Goal: Task Accomplishment & Management: Manage account settings

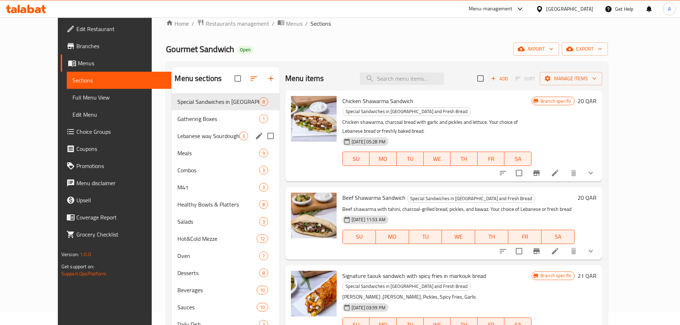
scroll to position [36, 0]
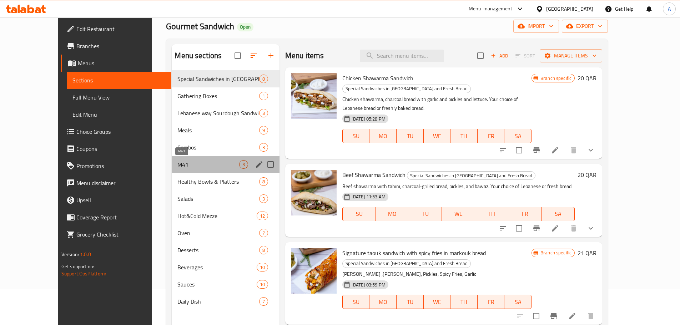
click at [188, 161] on span "M41" at bounding box center [208, 164] width 61 height 9
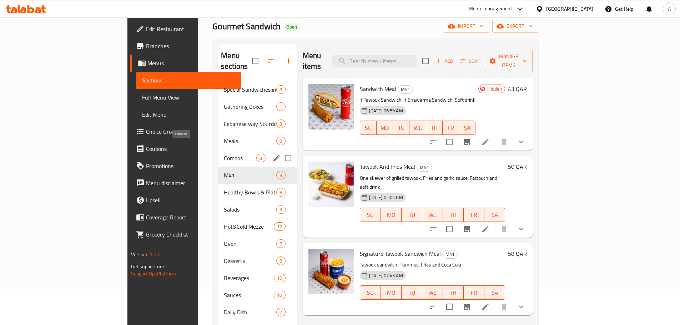
click at [224, 154] on span "Combos" at bounding box center [240, 158] width 33 height 9
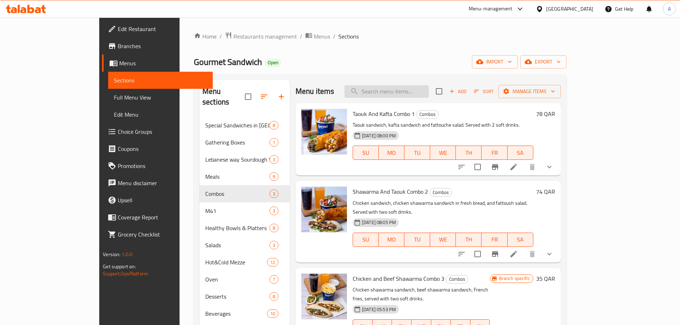
click at [395, 95] on input "search" at bounding box center [387, 91] width 84 height 13
paste input "taouk with fries value meal"
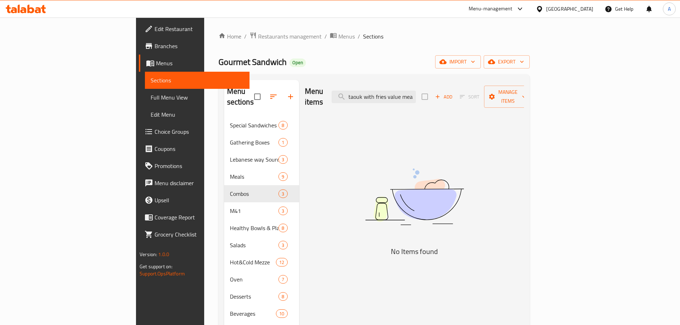
drag, startPoint x: 412, startPoint y: 92, endPoint x: 685, endPoint y: 154, distance: 280.2
click at [680, 152] on html "​ Menu-management [GEOGRAPHIC_DATA] Get Help A Edit Restaurant Branches Menus S…" at bounding box center [340, 162] width 680 height 325
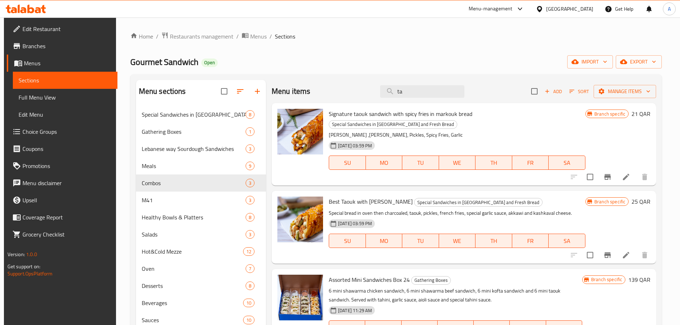
type input "t"
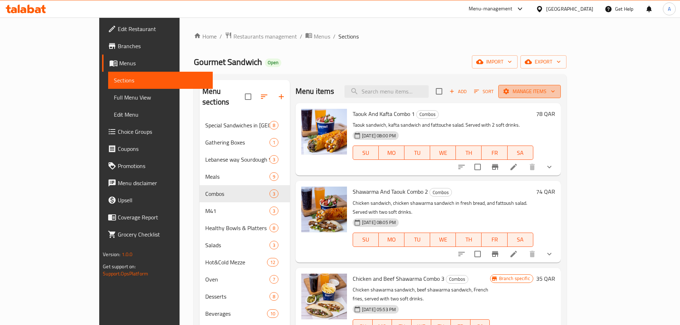
click at [555, 89] on span "Manage items" at bounding box center [529, 91] width 51 height 9
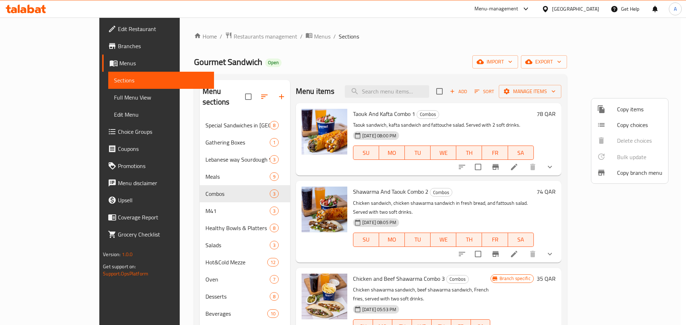
click at [444, 59] on div at bounding box center [343, 162] width 686 height 325
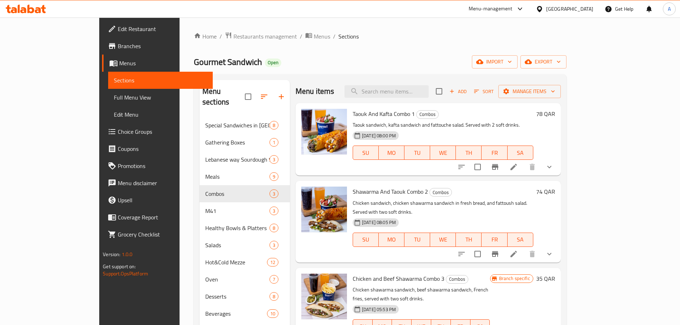
click at [468, 92] on span "Add" at bounding box center [458, 92] width 19 height 8
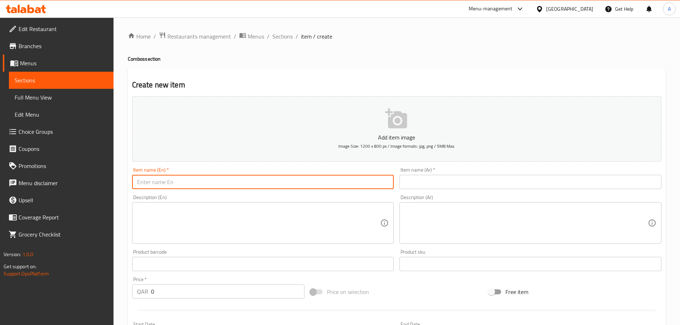
click at [208, 178] on input "text" at bounding box center [263, 182] width 262 height 14
paste input "taouk with fries value meal"
type input "taouk with fries value meal"
click at [463, 177] on input "text" at bounding box center [531, 182] width 262 height 14
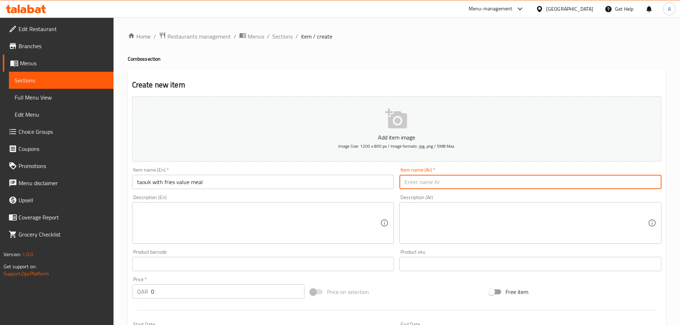
paste input "وجبة طاووق مع بطاطس مقلية"
type input "وجبة طاووق مع بطاطس مقلية"
click at [403, 123] on icon "button" at bounding box center [396, 119] width 22 height 20
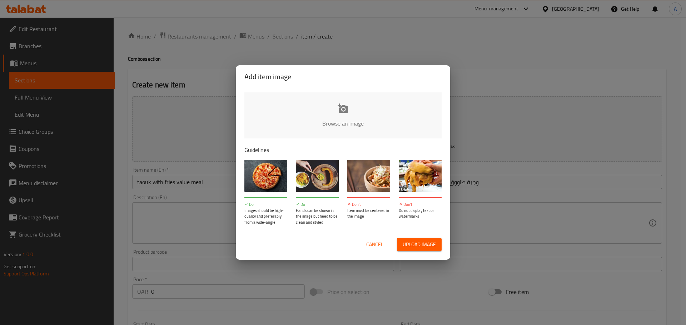
click at [354, 113] on input "file" at bounding box center [584, 126] width 680 height 67
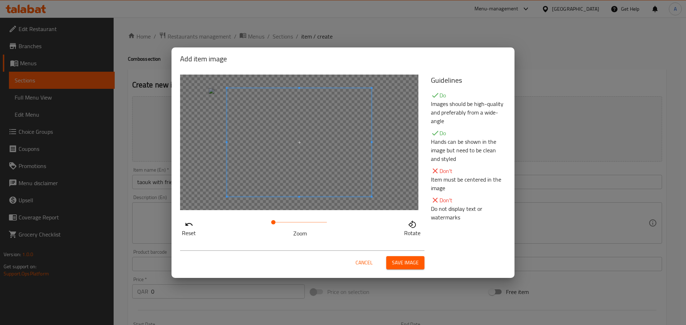
click at [297, 168] on span at bounding box center [299, 142] width 145 height 109
click at [308, 169] on span at bounding box center [299, 142] width 145 height 109
drag, startPoint x: 275, startPoint y: 223, endPoint x: 246, endPoint y: 216, distance: 29.9
click at [246, 216] on div "Reset Zoom Rotate" at bounding box center [301, 156] width 251 height 172
click at [283, 162] on span at bounding box center [299, 142] width 145 height 109
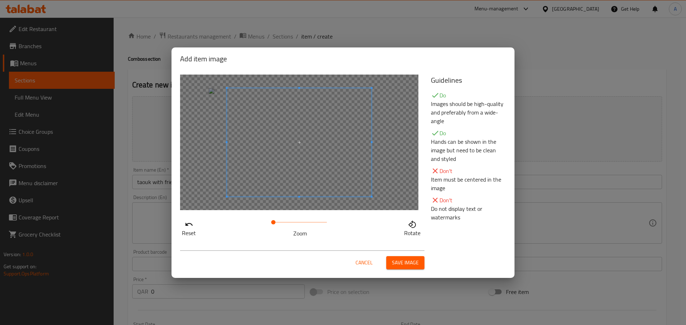
click at [341, 150] on span at bounding box center [299, 142] width 145 height 109
click at [394, 268] on button "Save image" at bounding box center [405, 262] width 38 height 13
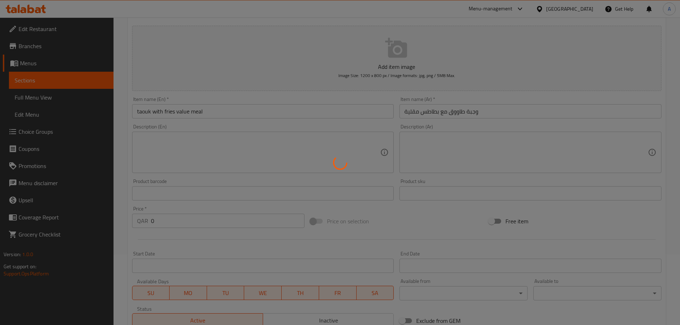
scroll to position [71, 0]
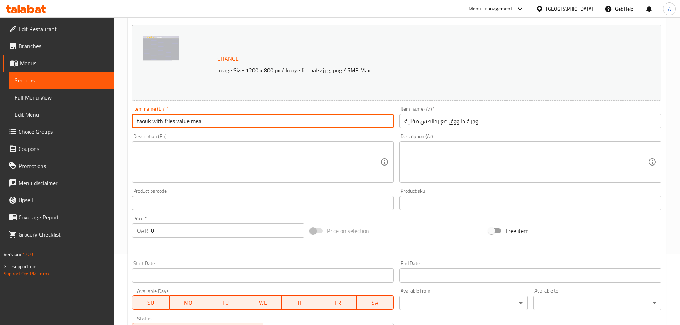
click at [204, 124] on input "taouk with fries value meal" at bounding box center [263, 121] width 262 height 14
click at [205, 163] on textarea at bounding box center [259, 162] width 244 height 34
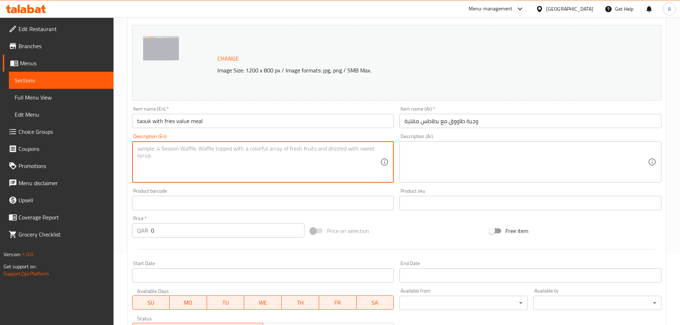
paste textarea "A perfect combination of tender, marinated chicken taouk skewers served with go…"
click at [295, 149] on textarea "A perfect combination of tender, marinated chicken taouk skewers served with go…" at bounding box center [259, 162] width 244 height 34
click at [282, 151] on textarea "A perfect combination of tender, marinated chicken taouk skewers sandwich serve…" at bounding box center [259, 162] width 244 height 34
type textarea "A perfect combination of tender, marinated chicken taouk sandwich served with g…"
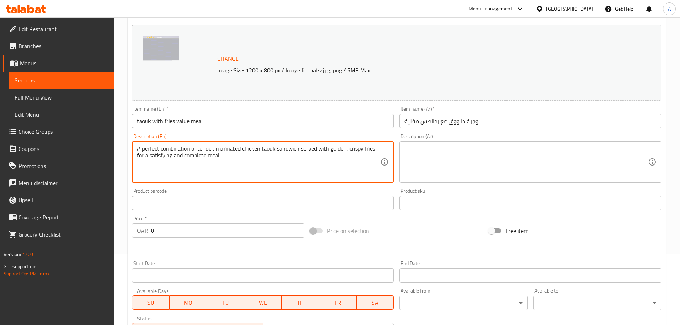
click at [484, 161] on textarea at bounding box center [527, 162] width 244 height 34
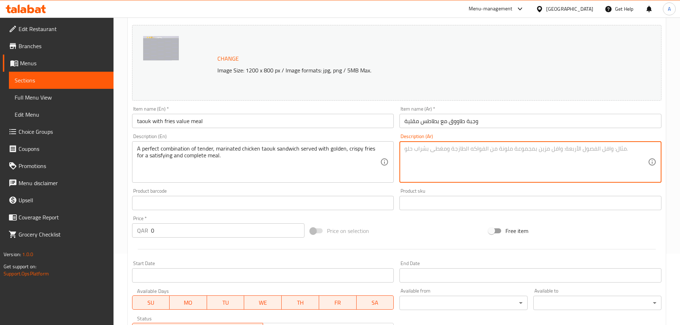
paste textarea "وجبة مثالية تجمع بين أسياخ الشيش طاووق الطرية والمتبلة بعناية مع البطاطس الذهبي…"
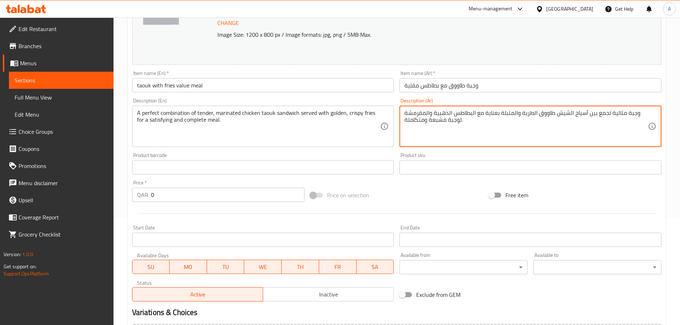
scroll to position [179, 0]
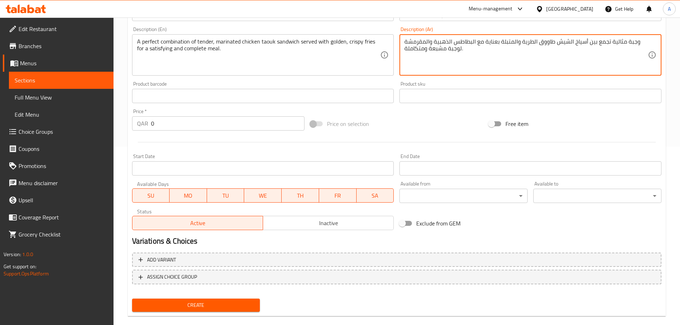
type textarea "وجبة مثالية تجمع بين أسياخ الشيش طاووق الطرية والمتبلة بعناية مع البطاطس الذهبي…"
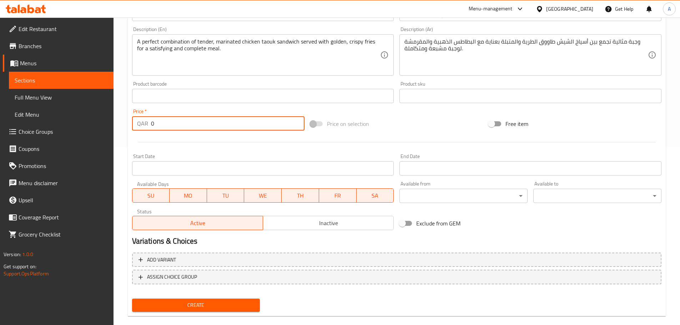
click at [219, 128] on input "0" at bounding box center [228, 123] width 154 height 14
click at [219, 127] on input "0" at bounding box center [228, 123] width 154 height 14
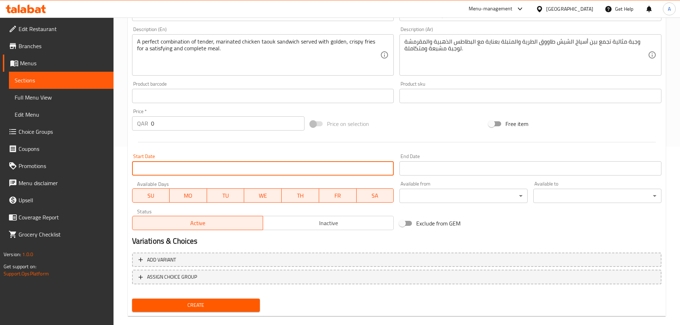
click at [226, 165] on input "Start Date" at bounding box center [263, 168] width 262 height 14
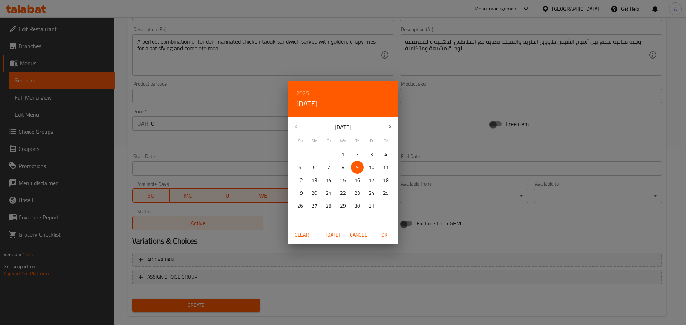
click at [208, 123] on div "2025 Thu, Oct [DATE] Mo Tu We Th Fr Sa 28 29 30 1 2 3 4 5 6 7 8 9 10 11 12 13 1…" at bounding box center [343, 162] width 686 height 325
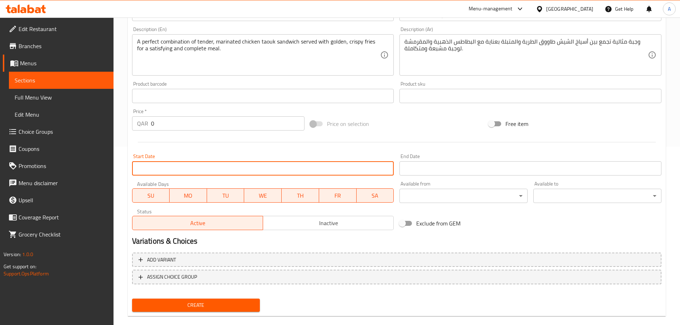
click at [196, 124] on input "0" at bounding box center [228, 123] width 154 height 14
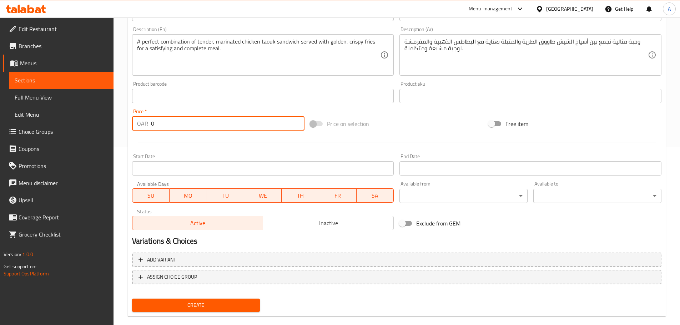
click at [196, 122] on input "0" at bounding box center [228, 123] width 154 height 14
click at [155, 124] on input "051" at bounding box center [228, 123] width 154 height 14
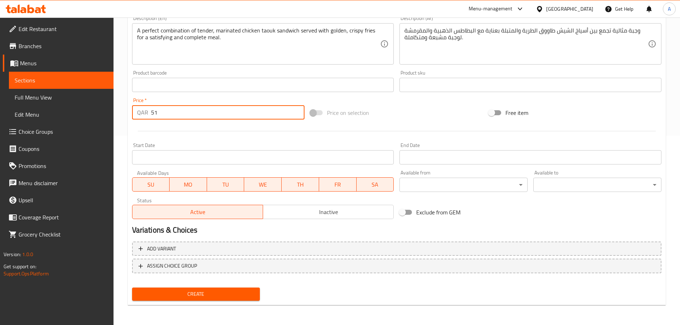
type input "51"
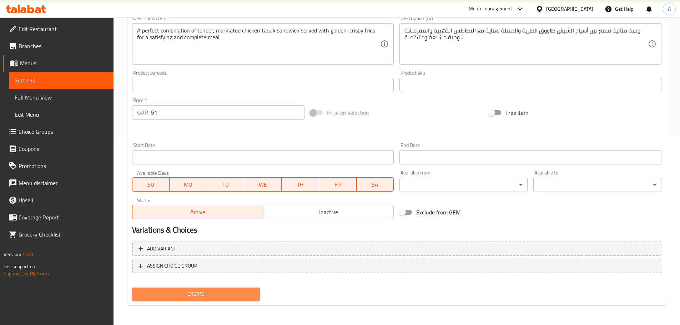
click at [213, 293] on span "Create" at bounding box center [196, 294] width 117 height 9
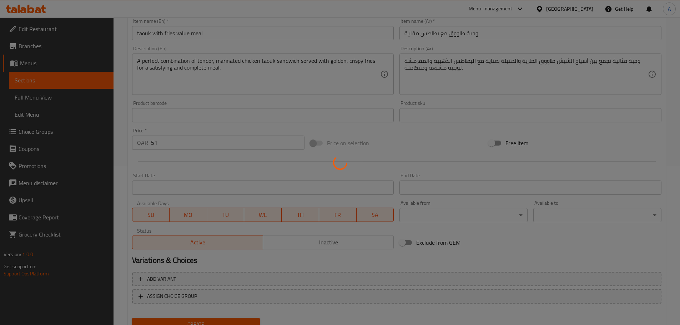
scroll to position [0, 0]
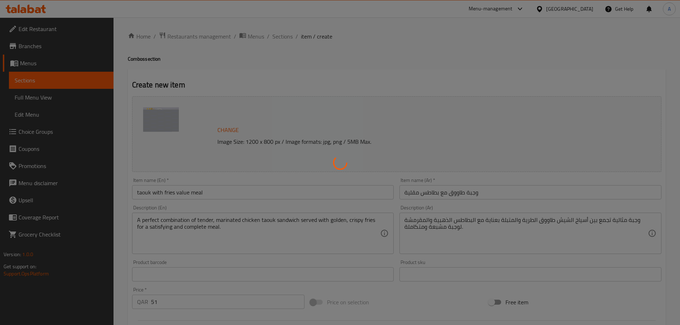
type input "0"
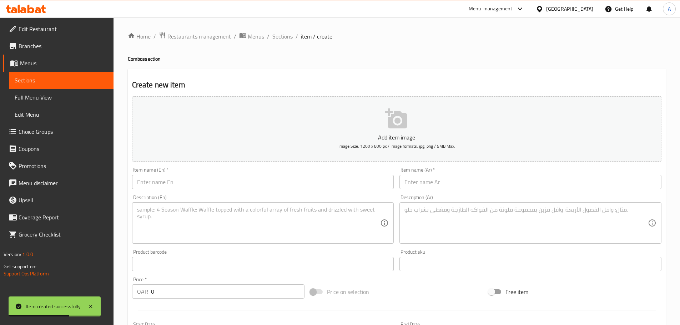
click at [280, 37] on span "Sections" at bounding box center [283, 36] width 20 height 9
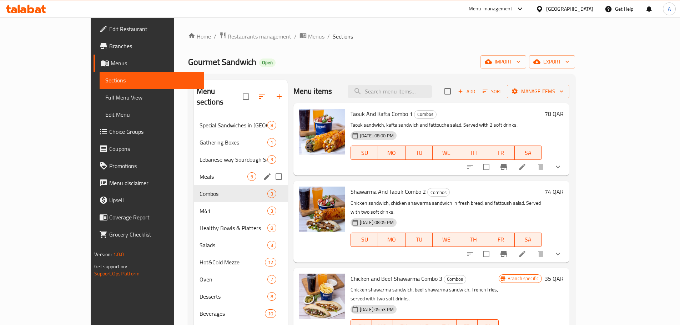
click at [197, 168] on div "Meals 9" at bounding box center [241, 176] width 94 height 17
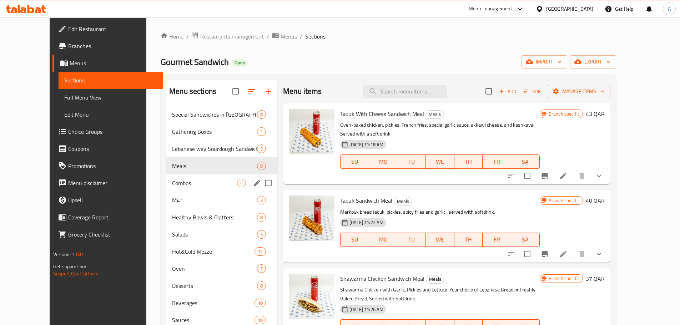
click at [172, 184] on span "Combos" at bounding box center [204, 183] width 65 height 9
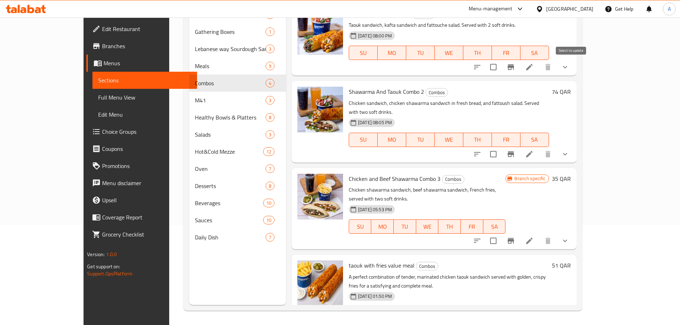
scroll to position [29, 0]
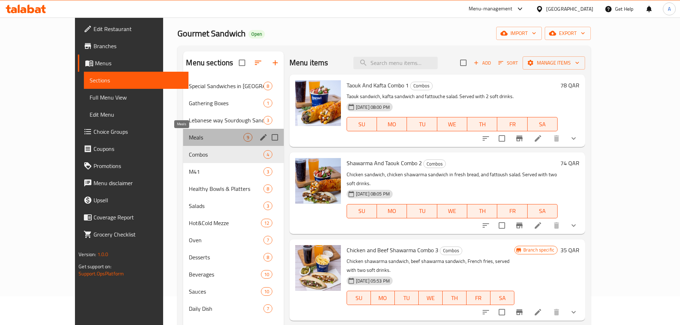
click at [189, 139] on span "Meals" at bounding box center [216, 137] width 54 height 9
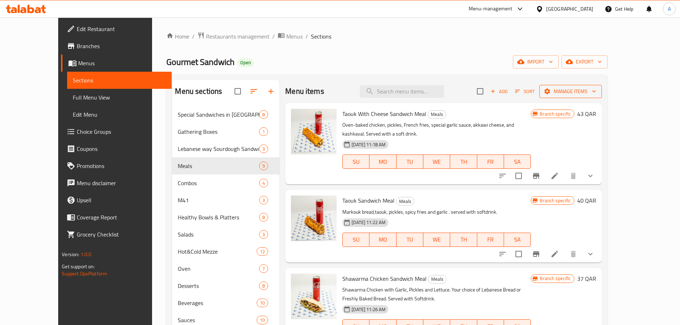
click at [596, 87] on span "Manage items" at bounding box center [570, 91] width 51 height 9
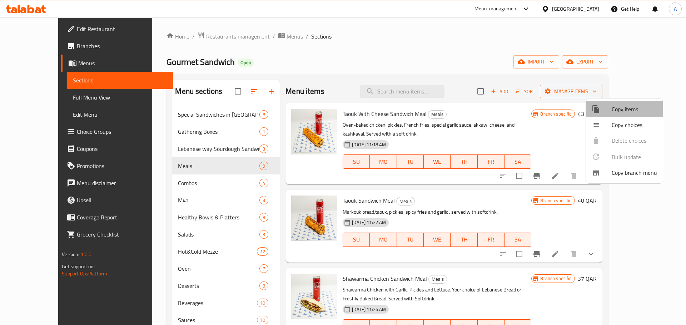
click at [626, 108] on span "Copy items" at bounding box center [633, 109] width 45 height 9
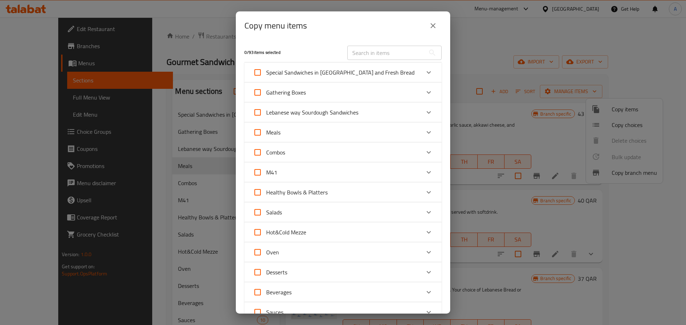
click at [318, 141] on div "Meals" at bounding box center [342, 133] width 197 height 20
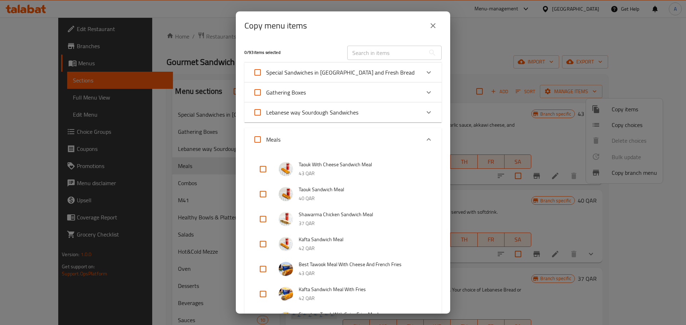
click at [321, 131] on div "Meals" at bounding box center [336, 139] width 167 height 17
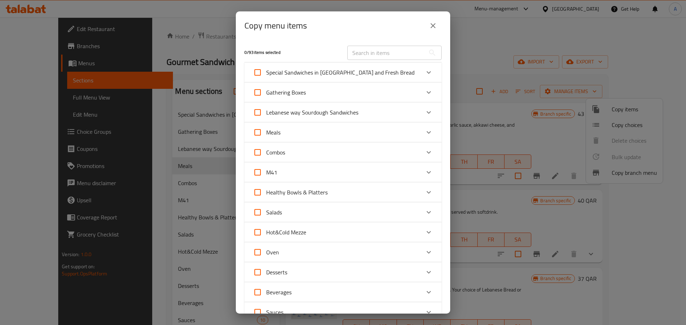
click at [310, 158] on div "Combos" at bounding box center [336, 152] width 167 height 17
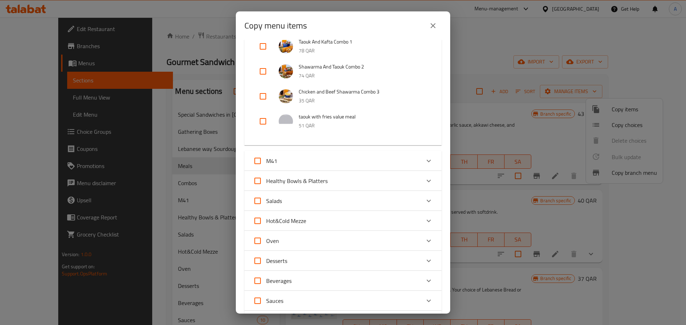
drag, startPoint x: 262, startPoint y: 119, endPoint x: 278, endPoint y: 133, distance: 21.0
click at [261, 119] on input "checkbox" at bounding box center [262, 121] width 17 height 17
checkbox input "true"
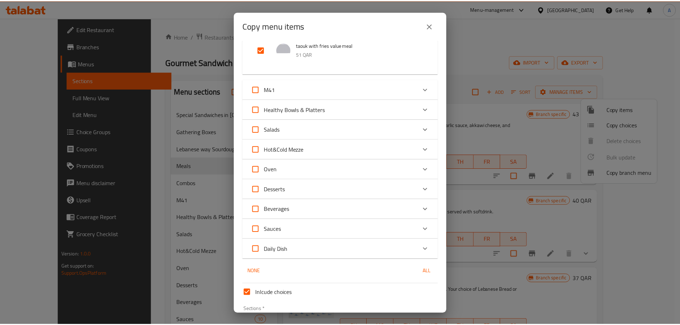
scroll to position [263, 0]
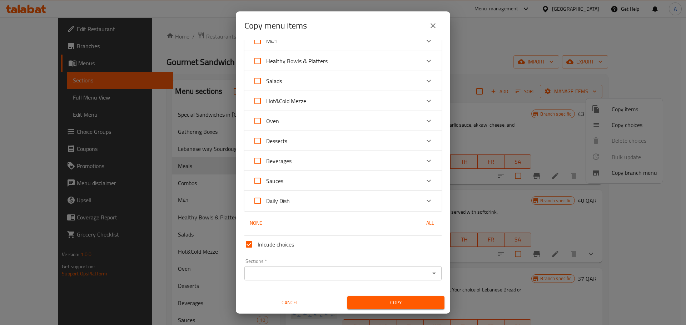
click at [341, 267] on div "Sections *" at bounding box center [342, 273] width 197 height 14
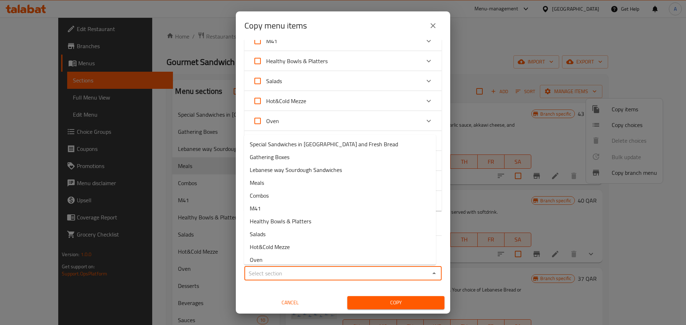
click at [341, 269] on input "Sections   *" at bounding box center [336, 274] width 181 height 10
click at [298, 183] on li "Meals" at bounding box center [340, 182] width 192 height 13
type input "Meals"
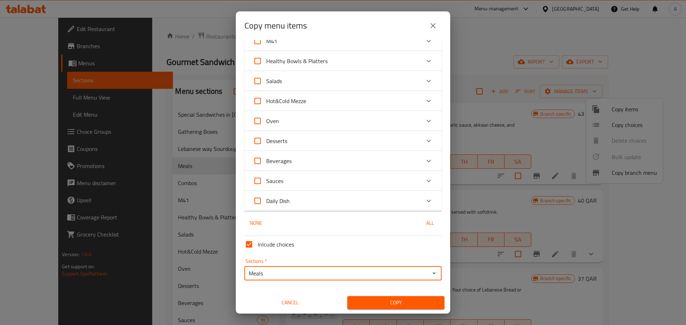
click at [393, 306] on span "Copy" at bounding box center [396, 303] width 86 height 9
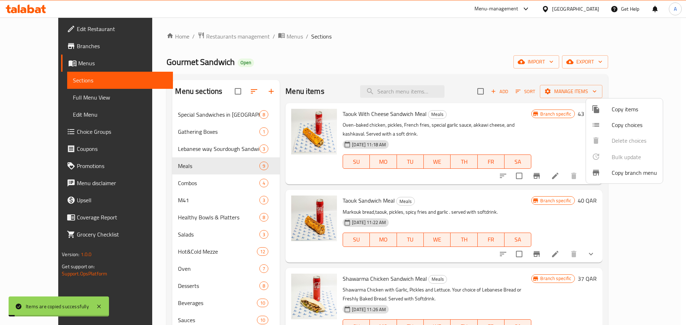
click at [471, 30] on div at bounding box center [343, 162] width 686 height 325
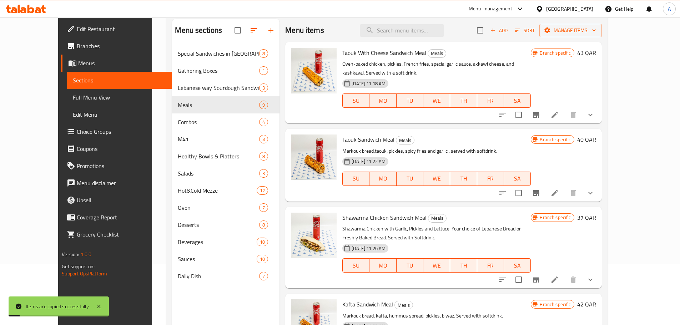
scroll to position [100, 0]
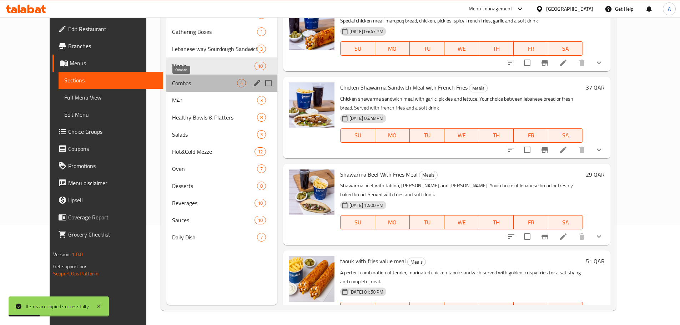
click at [182, 84] on span "Combos" at bounding box center [204, 83] width 65 height 9
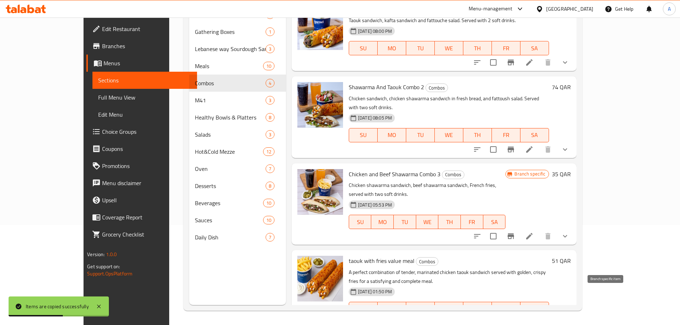
click at [531, 321] on icon "Branch-specific-item" at bounding box center [528, 324] width 6 height 6
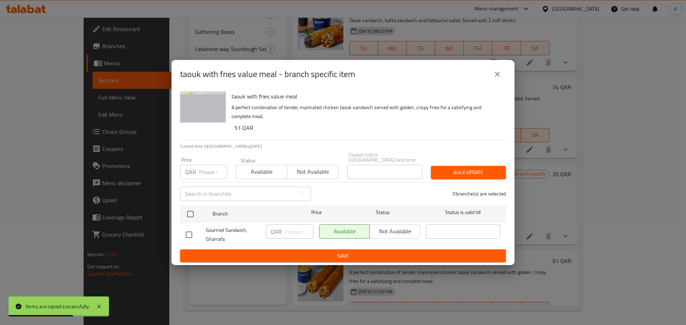
click at [396, 226] on div "Available Not available" at bounding box center [369, 232] width 101 height 14
click at [295, 167] on span "Not available" at bounding box center [312, 172] width 45 height 10
click at [200, 234] on div at bounding box center [196, 235] width 20 height 15
click at [192, 232] on input "checkbox" at bounding box center [188, 235] width 15 height 15
checkbox input "true"
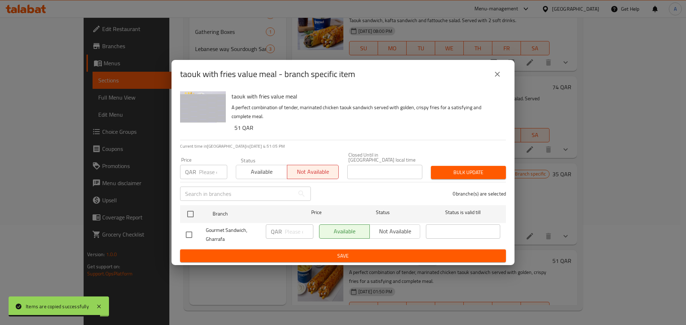
checkbox input "true"
click at [385, 228] on span "Not available" at bounding box center [395, 231] width 45 height 10
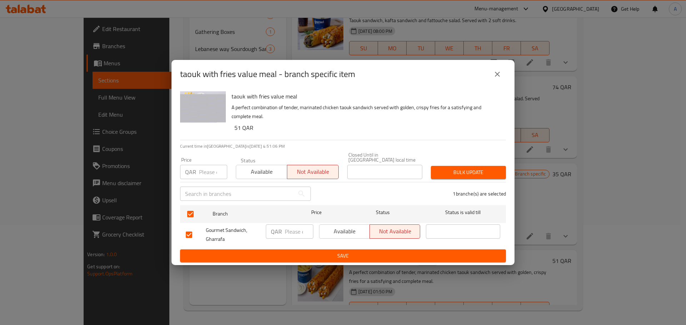
click at [382, 252] on span "Save" at bounding box center [343, 256] width 314 height 9
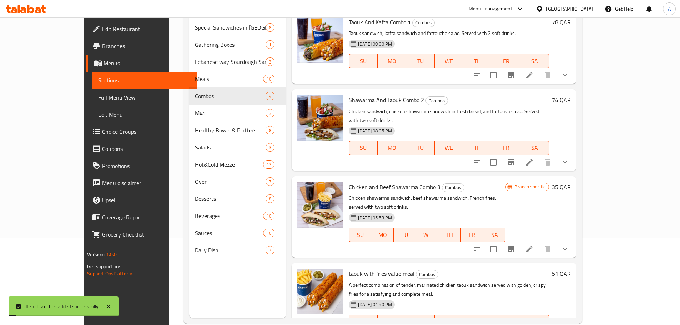
scroll to position [64, 0]
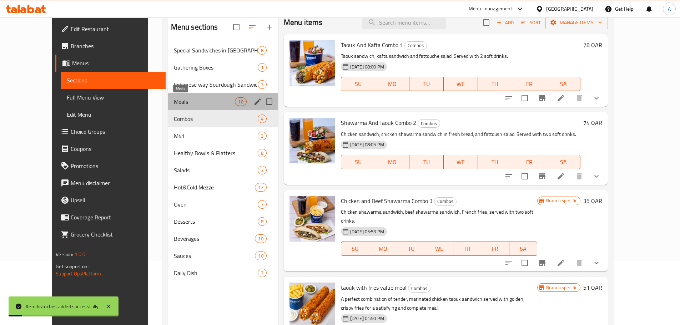
click at [186, 104] on span "Meals" at bounding box center [204, 102] width 61 height 9
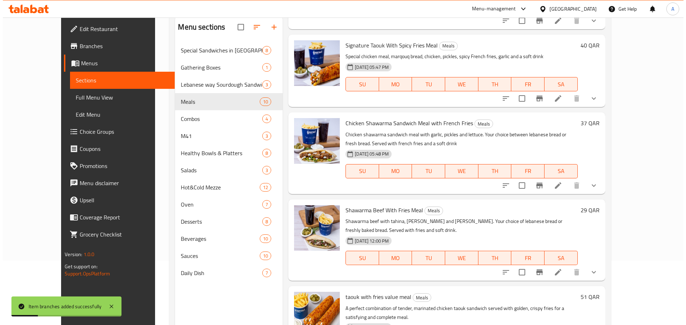
scroll to position [100, 0]
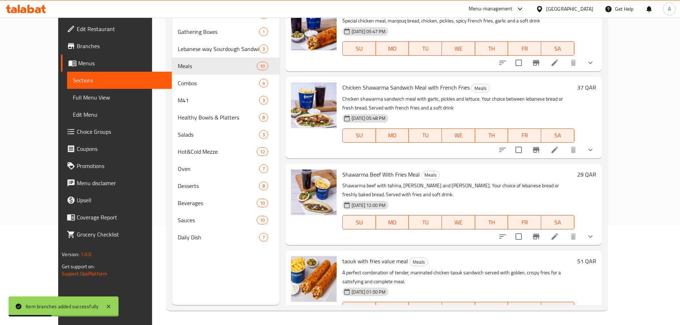
click at [558, 319] on icon "Branch-specific-item" at bounding box center [553, 323] width 9 height 9
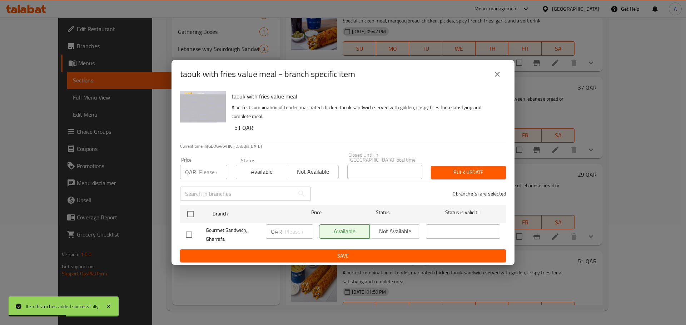
click at [501, 72] on icon "close" at bounding box center [497, 74] width 9 height 9
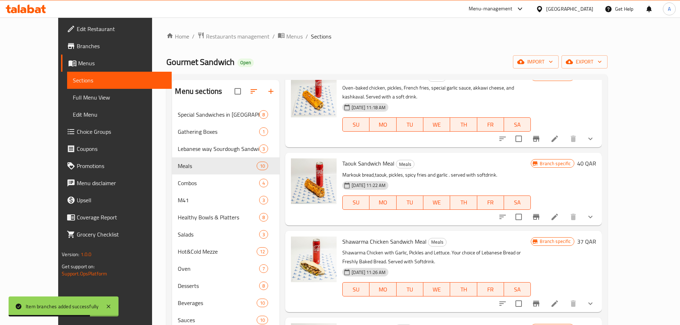
scroll to position [0, 0]
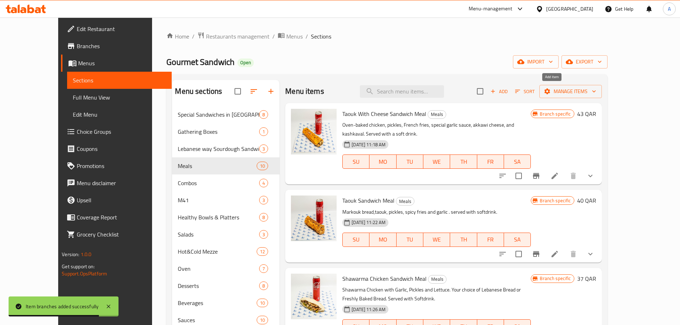
click at [496, 90] on icon "button" at bounding box center [493, 91] width 6 height 6
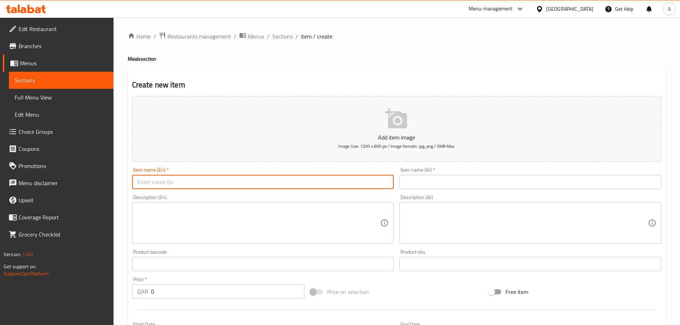
click at [293, 181] on input "text" at bounding box center [263, 182] width 262 height 14
paste input "chicken shawarma value meal"
type input "chicken shawarma value meal"
click at [455, 190] on div "Item name (Ar)   * Item name (Ar) *" at bounding box center [531, 179] width 268 height 28
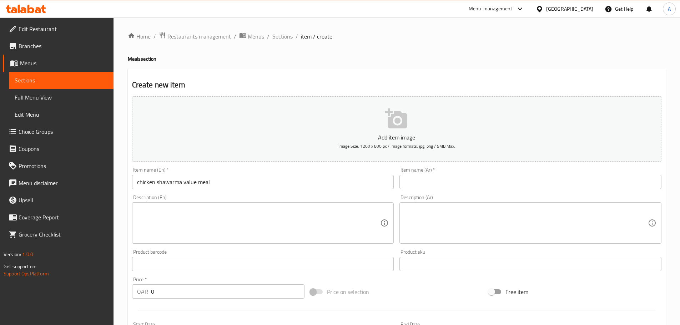
click at [455, 186] on input "text" at bounding box center [531, 182] width 262 height 14
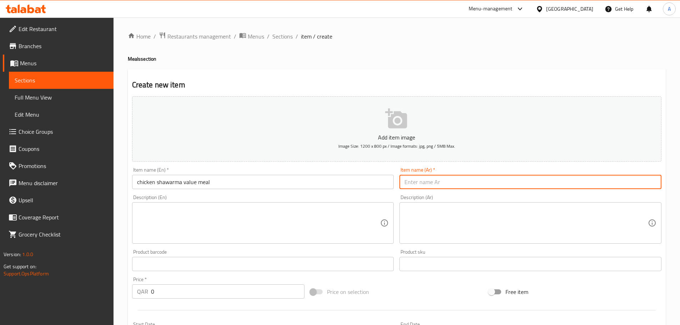
paste input "وجبة شاورما دجاج قيمة"
type input "وجبة شاورما دجاج قيمة"
click at [335, 129] on button "Add item image Image Size: 1200 x 800 px / Image formats: jpg, png / 5MB Max." at bounding box center [397, 128] width 530 height 65
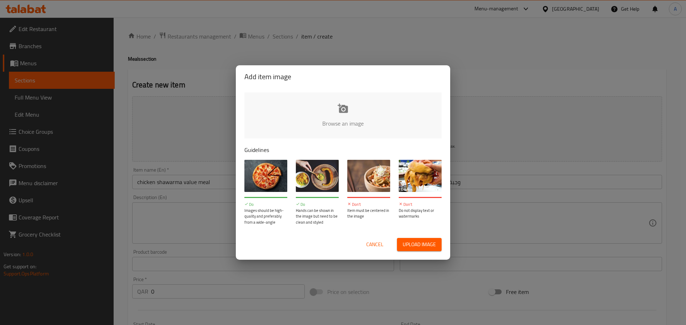
click at [316, 115] on input "file" at bounding box center [584, 126] width 680 height 67
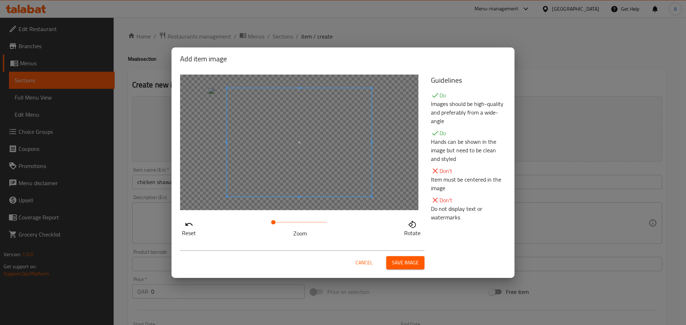
click at [415, 269] on button "Save image" at bounding box center [405, 262] width 38 height 13
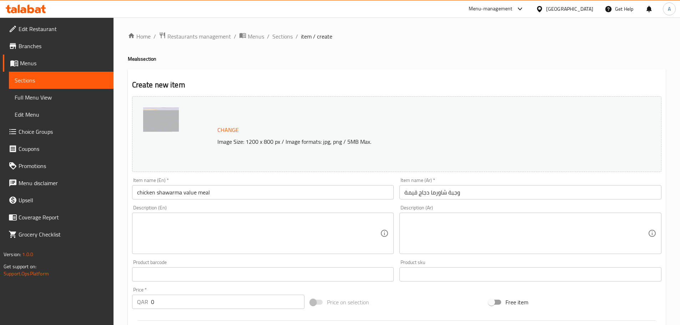
click at [205, 195] on input "chicken shawarma value meal" at bounding box center [263, 192] width 262 height 14
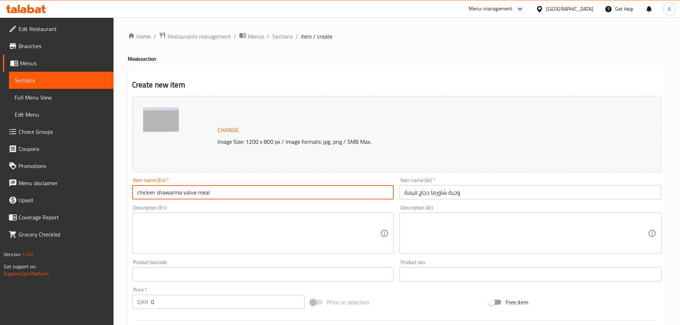
click at [205, 195] on input "chicken shawarma value meal" at bounding box center [263, 192] width 262 height 14
click at [228, 230] on textarea at bounding box center [259, 234] width 244 height 34
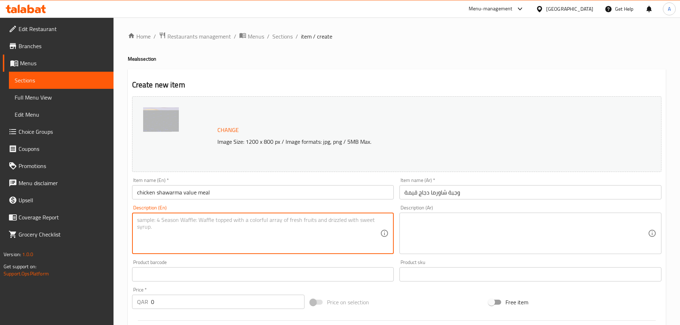
paste textarea "Enjoy a perfectly sliced, seasoned chicken shawarma wrapped in soft bread, pair…"
type textarea "Enjoy a perfectly sliced, seasoned chicken shawarma wrapped in soft bread, pair…"
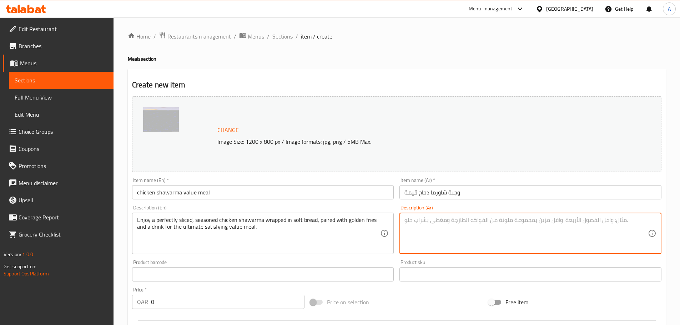
click at [449, 243] on textarea at bounding box center [527, 234] width 244 height 34
paste textarea "استمتع بوجبة قيمة مُرضية تتضمن شاورما دجاج متبلة ومقطعة بإتقان ملفوفة في خبز طر…"
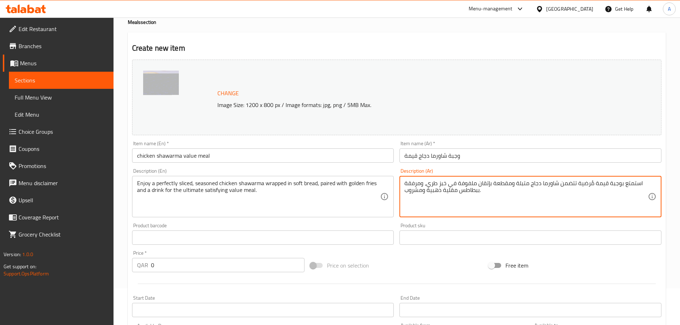
scroll to position [71, 0]
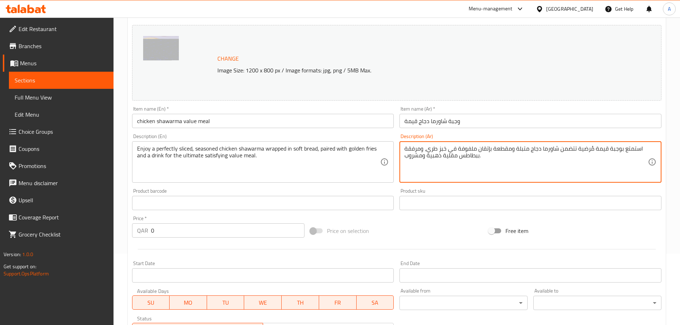
type textarea "استمتع بوجبة قيمة مُرضية تتضمن شاورما دجاج متبلة ومقطعة بإتقان ملفوفة في خبز طر…"
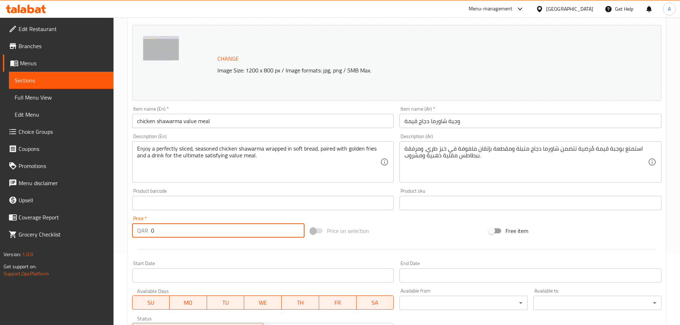
click at [190, 232] on input "0" at bounding box center [228, 231] width 154 height 14
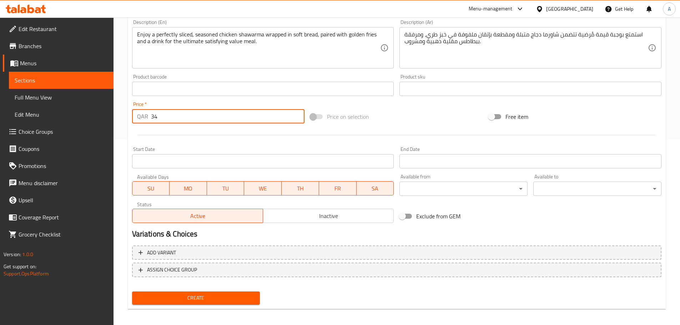
scroll to position [190, 0]
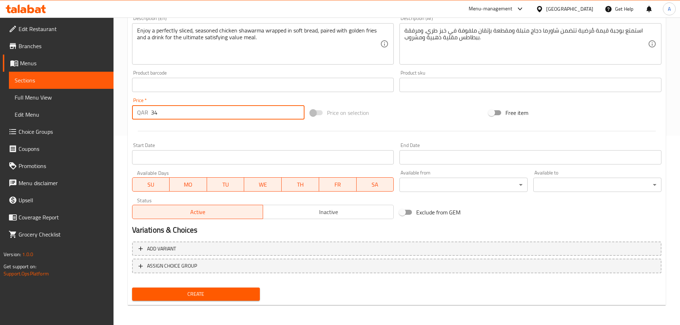
type input "34"
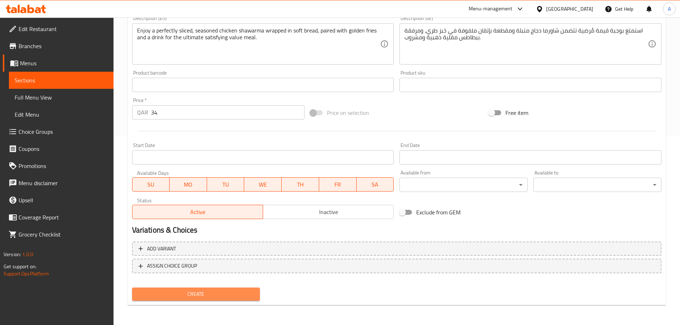
click at [208, 296] on span "Create" at bounding box center [196, 294] width 117 height 9
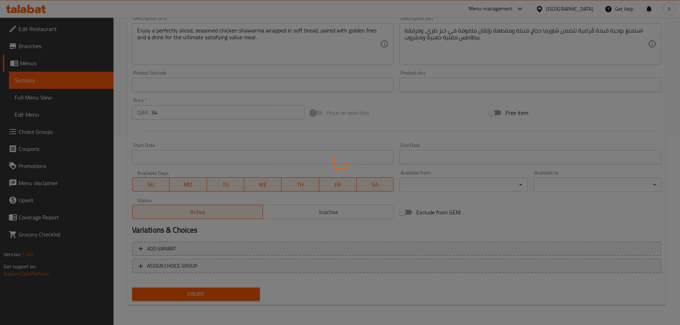
type input "0"
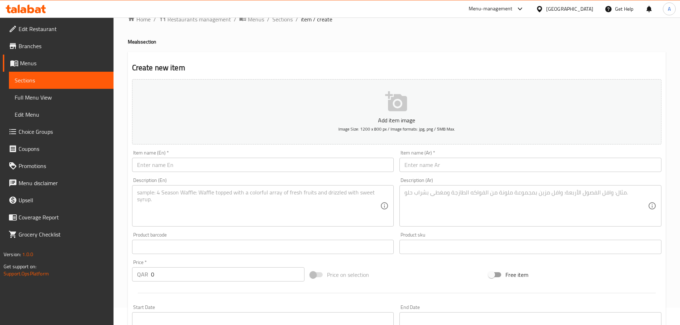
scroll to position [0, 0]
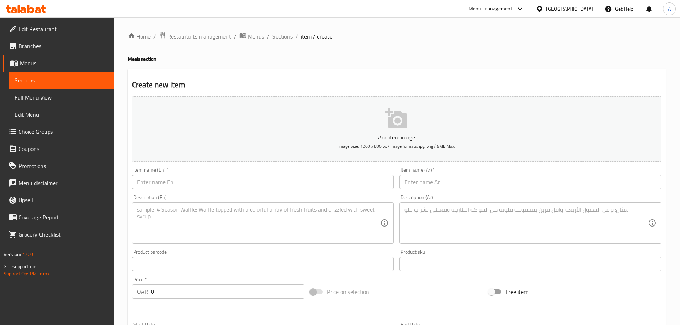
click at [278, 34] on span "Sections" at bounding box center [283, 36] width 20 height 9
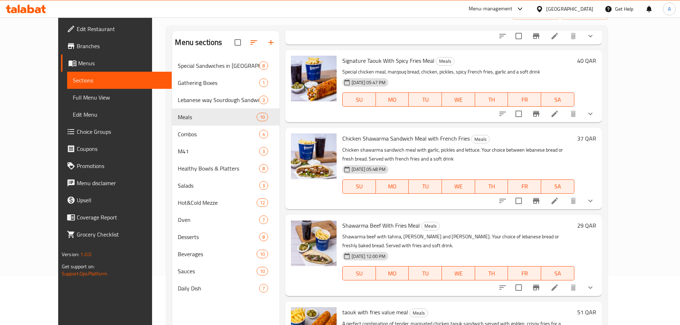
scroll to position [100, 0]
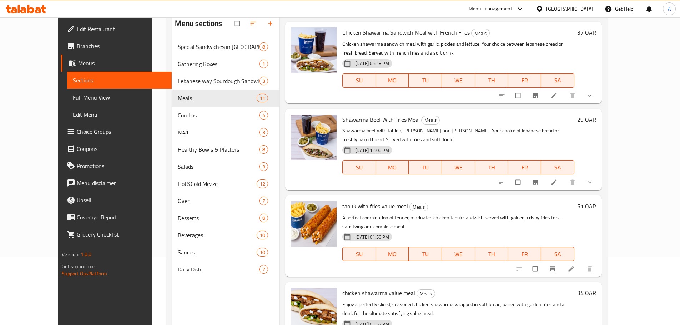
scroll to position [100, 0]
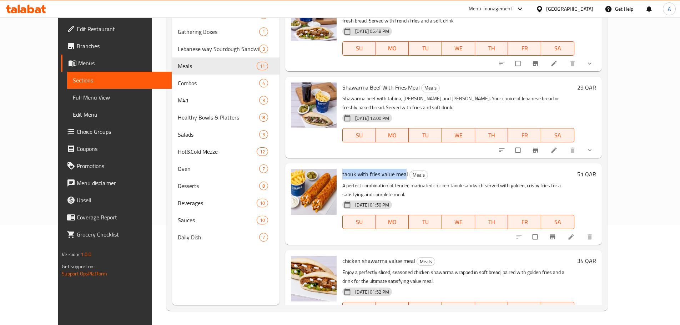
drag, startPoint x: 391, startPoint y: 158, endPoint x: 326, endPoint y: 160, distance: 65.7
click at [340, 166] on div "taouk with fries value meal Meals A perfect combination of tender, marinated ch…" at bounding box center [459, 204] width 238 height 76
copy span "taouk with fries value mea"
